Goal: Use online tool/utility

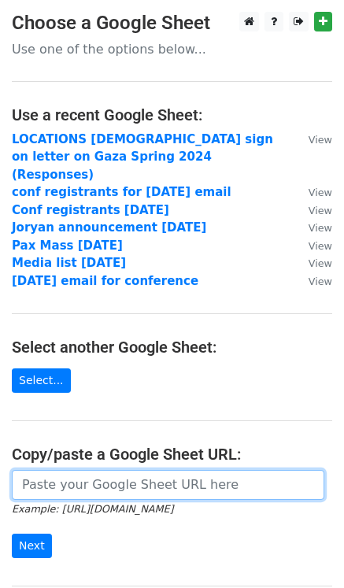
click at [60, 470] on input "url" at bounding box center [168, 485] width 313 height 30
paste input "https://docs.google.com/spreadsheets/d/1hYnhLSYwuXOGyQLkvlTxfoI7EORShWHhCB6kMdN…"
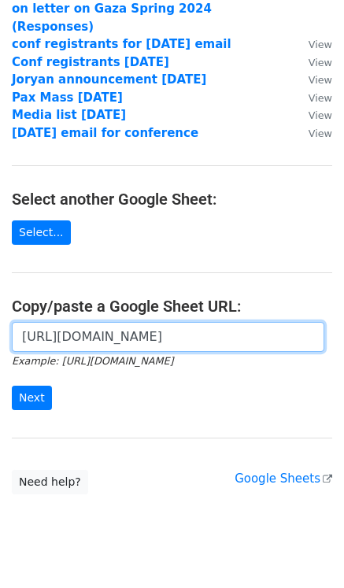
scroll to position [162, 0]
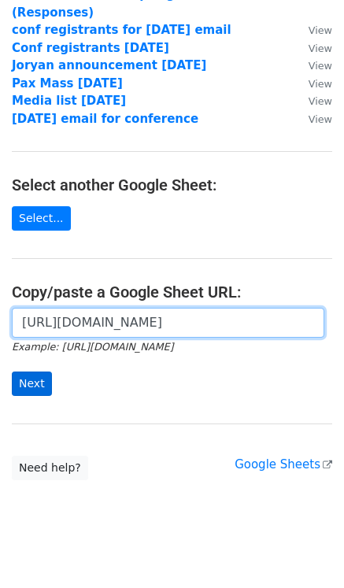
type input "https://docs.google.com/spreadsheets/d/1hYnhLSYwuXOGyQLkvlTxfoI7EORShWHhCB6kMdN…"
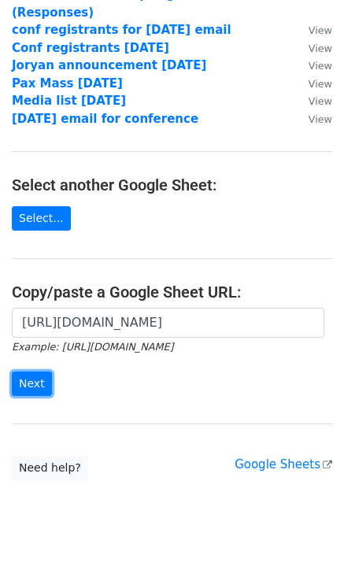
drag, startPoint x: 35, startPoint y: 374, endPoint x: 53, endPoint y: 372, distance: 18.3
click at [35, 374] on input "Next" at bounding box center [32, 384] width 40 height 24
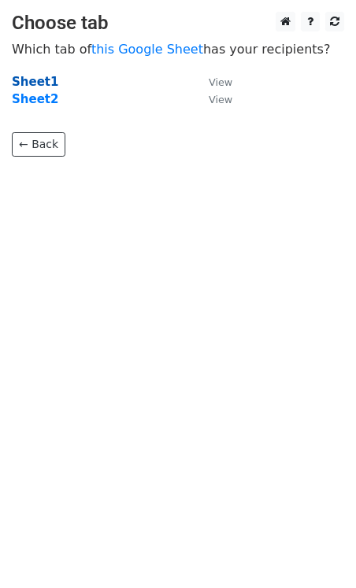
click at [43, 81] on strong "Sheet1" at bounding box center [35, 82] width 46 height 14
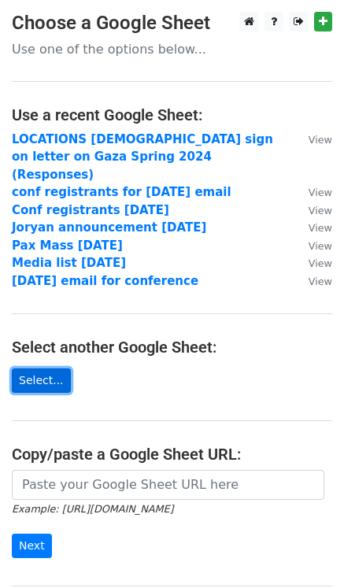
click at [54, 369] on link "Select..." at bounding box center [41, 381] width 59 height 24
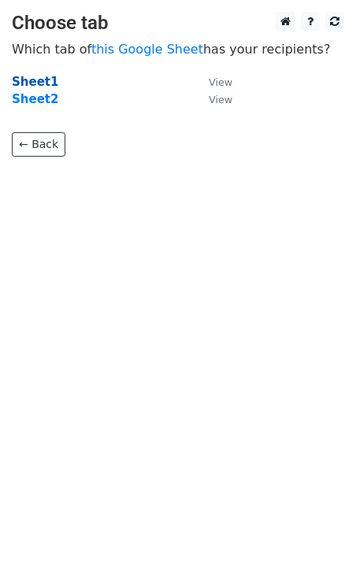
drag, startPoint x: 35, startPoint y: 78, endPoint x: 45, endPoint y: 78, distance: 9.5
click at [35, 78] on strong "Sheet1" at bounding box center [35, 82] width 46 height 14
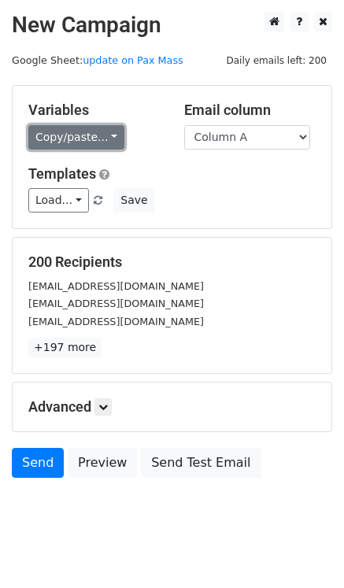
click at [74, 143] on link "Copy/paste..." at bounding box center [76, 137] width 96 height 24
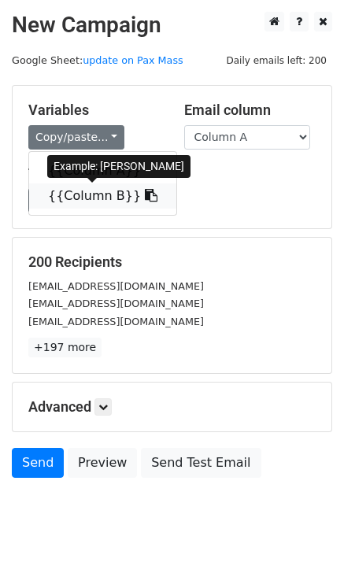
click at [108, 193] on link "{{Column B}}" at bounding box center [102, 196] width 147 height 25
